Goal: Navigation & Orientation: Go to known website

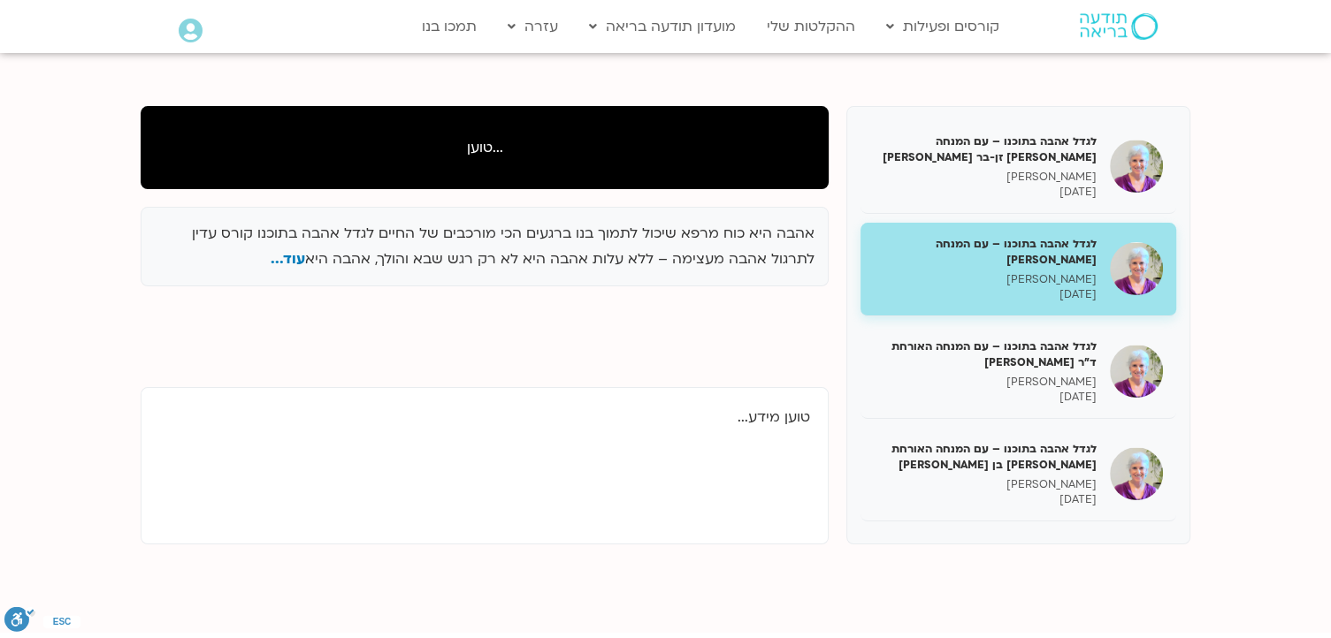
scroll to position [177, 0]
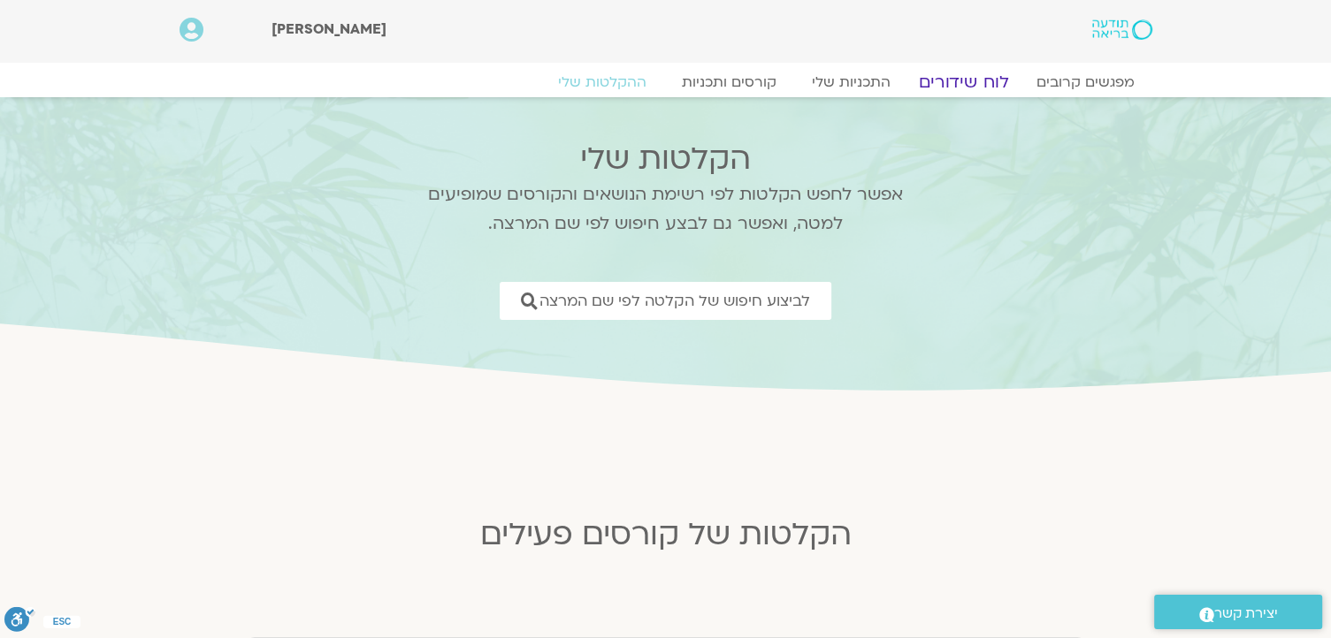
click at [958, 79] on link "לוח שידורים" at bounding box center [962, 82] width 133 height 21
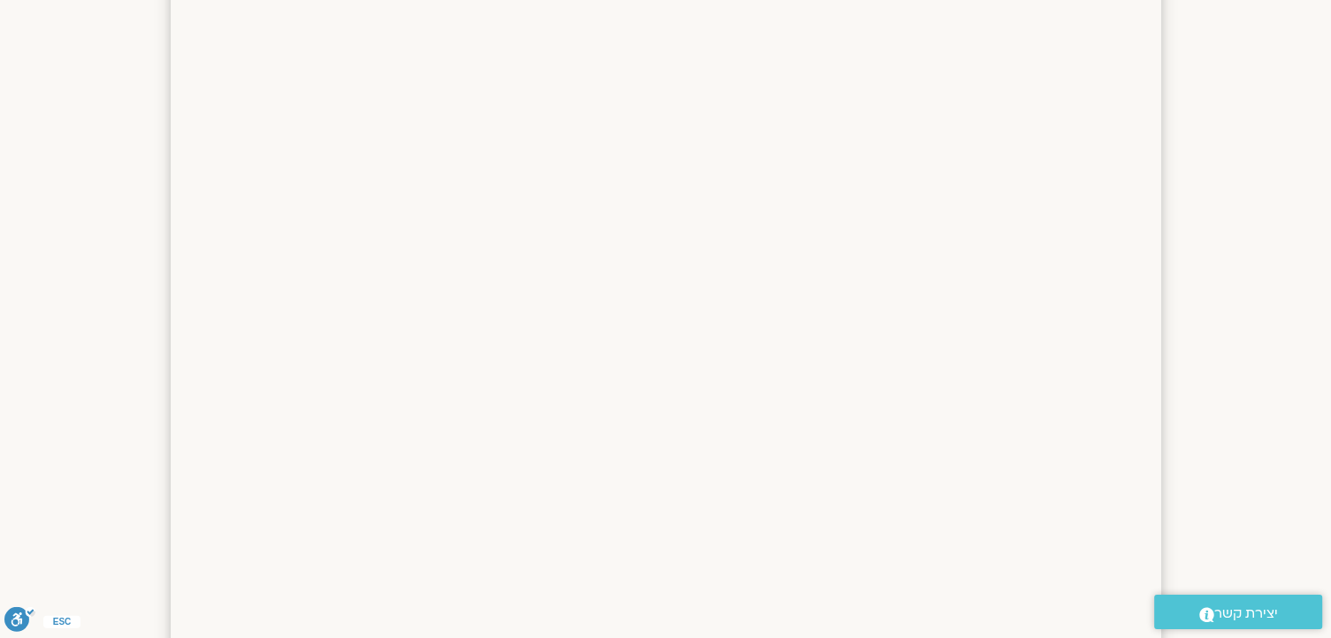
scroll to position [1022, 0]
click at [1258, 609] on span "יצירת קשר" at bounding box center [1246, 614] width 64 height 24
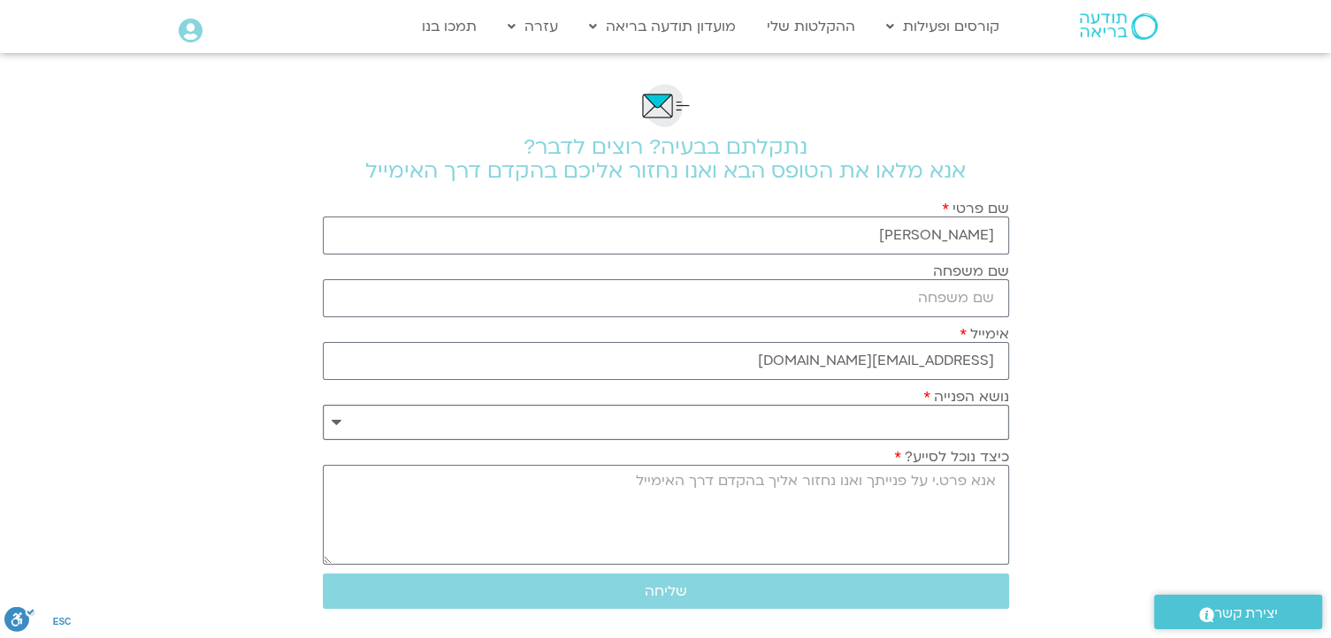
click at [332, 418] on select "**********" at bounding box center [666, 422] width 686 height 35
select select "**********"
click at [323, 405] on select "**********" at bounding box center [666, 422] width 686 height 35
click at [958, 507] on textarea "כיצד נוכל לסייע?" at bounding box center [666, 515] width 686 height 100
type textarea "t"
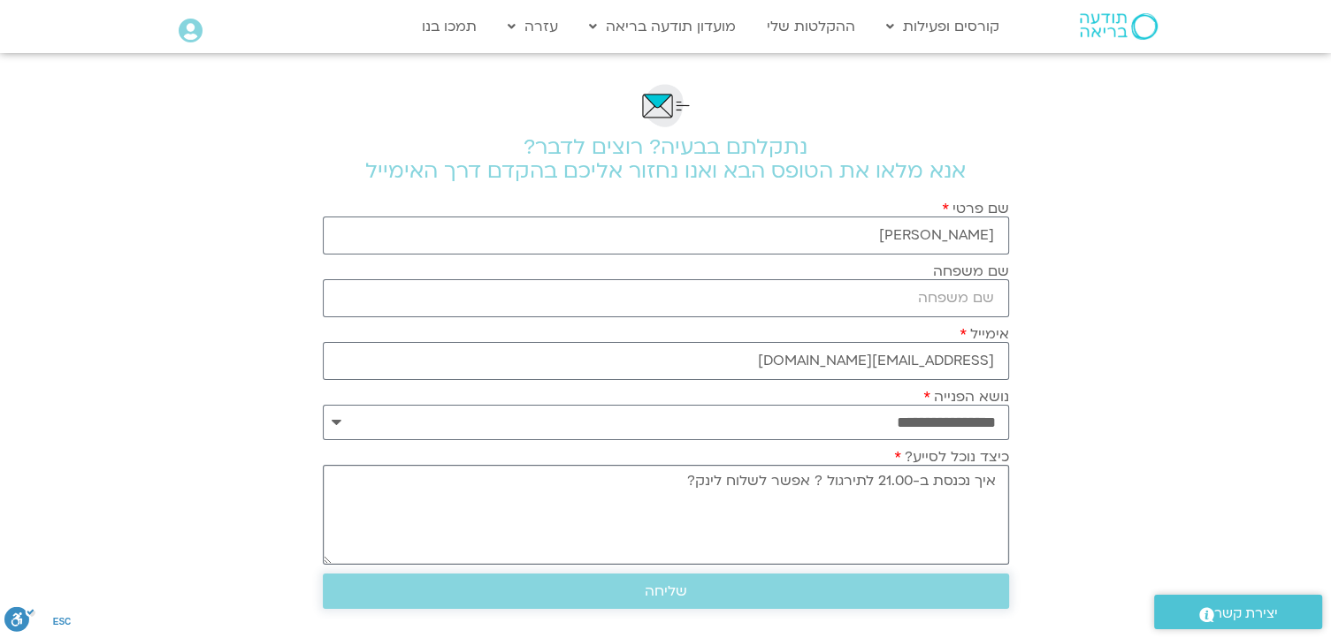
type textarea "איך נכנסת ב-21.00 לתירגול ? אפשר לשלוח לינק?"
click at [637, 585] on span "שליחה" at bounding box center [666, 591] width 644 height 16
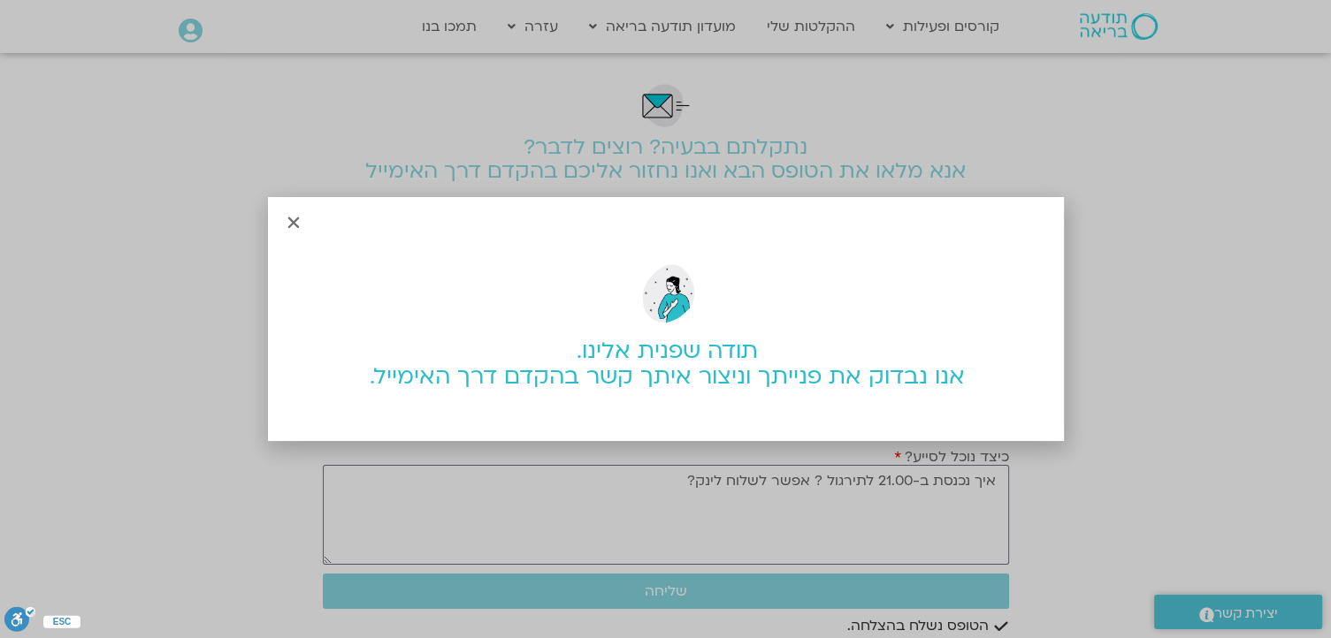
click at [283, 216] on div "תודה שפנית אלינו. אנו נבדוק את פנייתך וניצור איתך קשר בהקדם דרך האימייל." at bounding box center [667, 318] width 793 height 248
click at [294, 220] on icon "Close" at bounding box center [294, 223] width 16 height 16
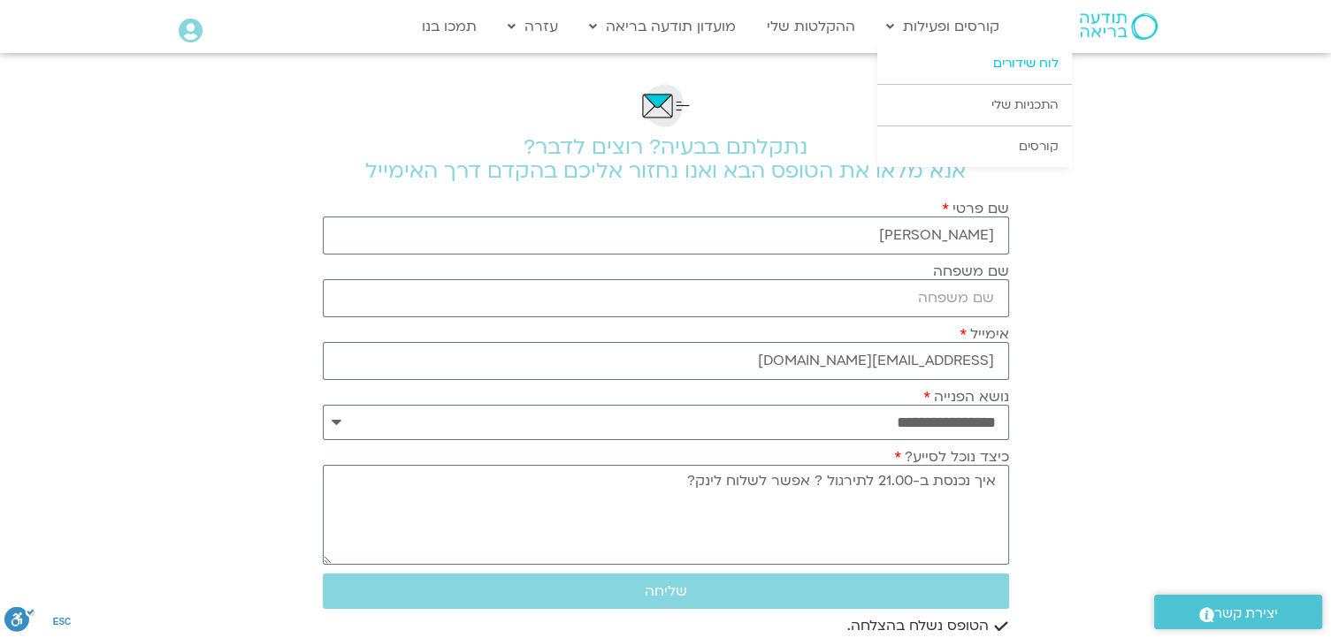
click at [1000, 63] on link "לוח שידורים" at bounding box center [974, 63] width 194 height 41
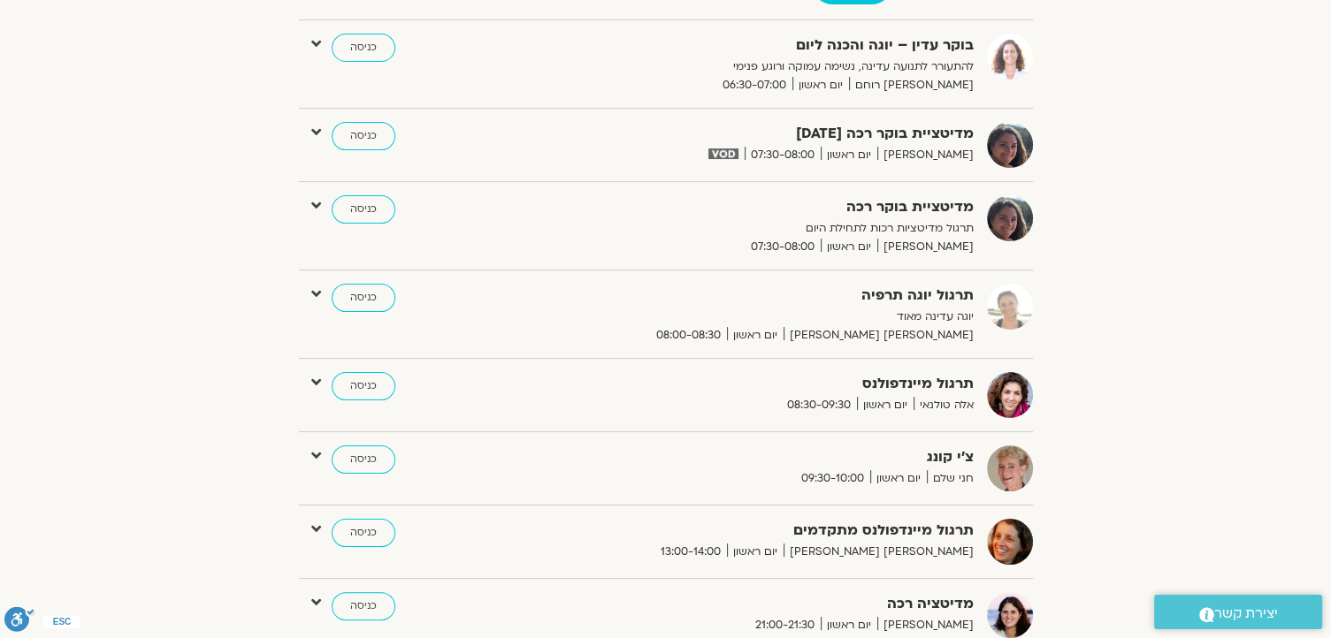
scroll to position [354, 0]
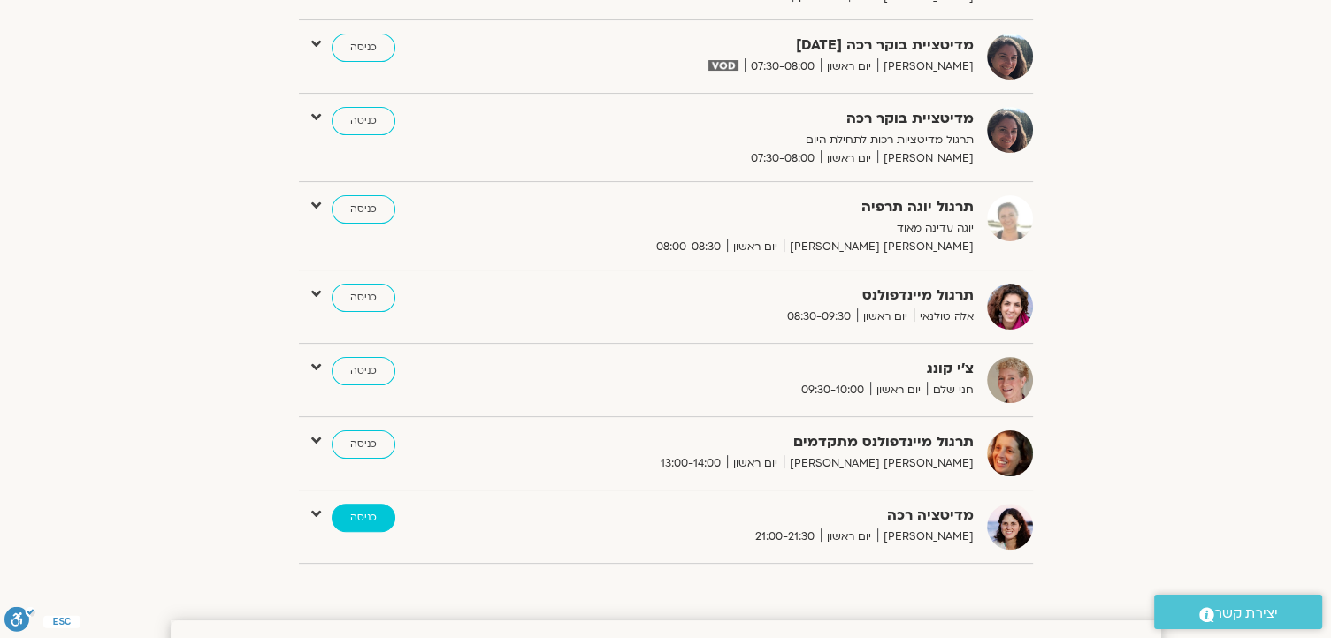
click at [355, 512] on link "כניסה" at bounding box center [364, 518] width 64 height 28
